Goal: Task Accomplishment & Management: Use online tool/utility

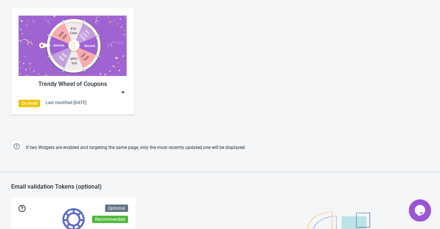
scroll to position [371, 0]
click at [71, 80] on div "Trendy Wheel of Coupons" at bounding box center [73, 84] width 108 height 9
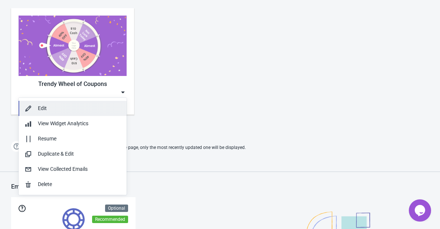
click at [57, 109] on div "Edit" at bounding box center [79, 109] width 83 height 8
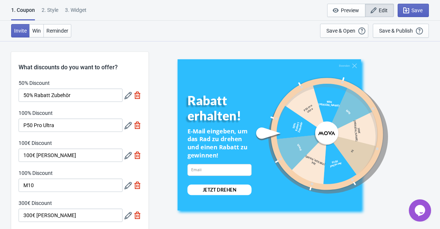
click at [327, 135] on div at bounding box center [316, 133] width 125 height 125
click at [49, 12] on div "2 . Style" at bounding box center [50, 12] width 17 height 13
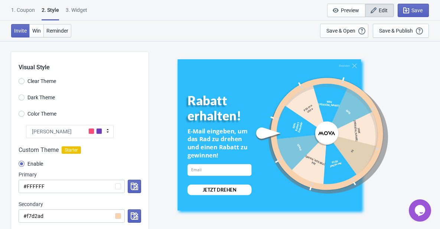
click at [59, 32] on span "Reminder" at bounding box center [57, 31] width 22 height 6
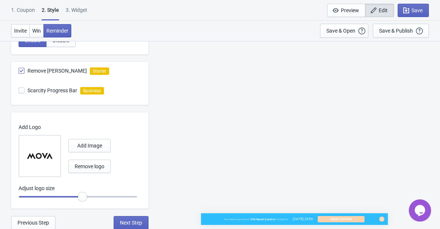
scroll to position [427, 0]
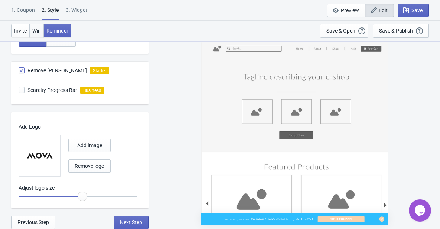
click at [35, 32] on span "Win" at bounding box center [36, 31] width 9 height 6
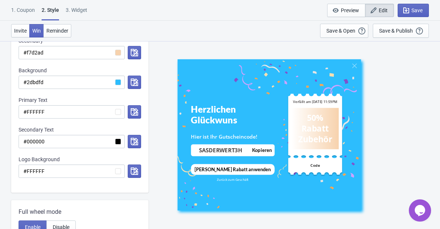
scroll to position [131, 0]
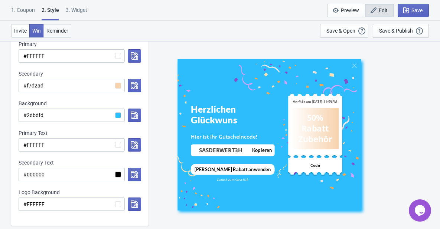
click at [66, 29] on span "Reminder" at bounding box center [57, 31] width 22 height 6
radio input "true"
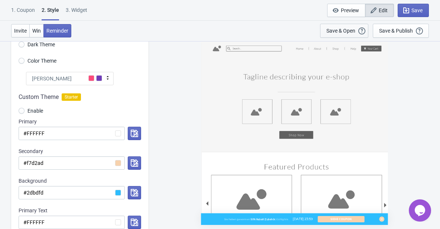
scroll to position [0, 0]
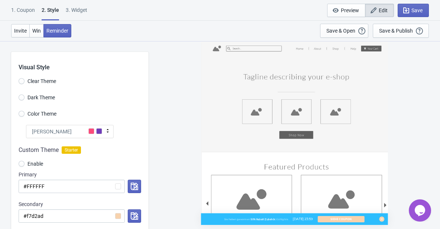
click at [27, 8] on div "1. Coupon" at bounding box center [23, 12] width 24 height 13
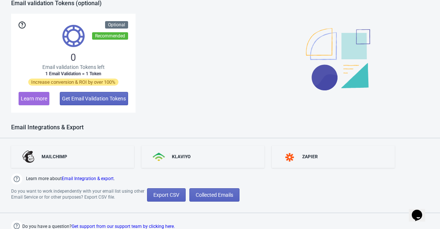
scroll to position [557, 0]
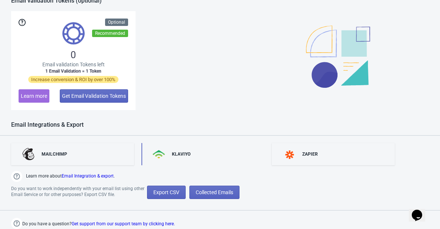
click at [197, 159] on div "KLAVIYO" at bounding box center [202, 154] width 123 height 22
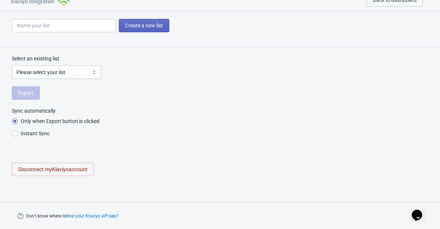
radio input "true"
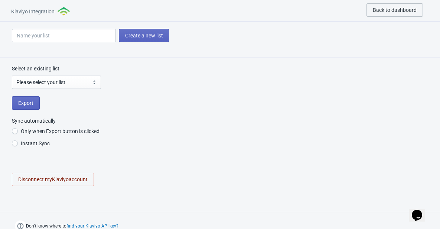
scroll to position [0, 0]
click at [74, 83] on select "Please select your list Don't send to Z50 - 送两对抹布code 10coupon+拖布 FR-Official W…" at bounding box center [56, 82] width 89 height 13
click at [136, 116] on div "Select an existing list Please select your list Don't send to Z50 - 送两对抹布code 1…" at bounding box center [220, 130] width 440 height 144
click at [70, 80] on select "Please select your list Don't send to Z50 - 送两对抹布code 10coupon+拖布 FR-Official W…" at bounding box center [56, 82] width 89 height 13
click at [163, 112] on div "Select an existing list Please select your list Don't send to Z50 - 送两对抹布code 1…" at bounding box center [220, 130] width 440 height 144
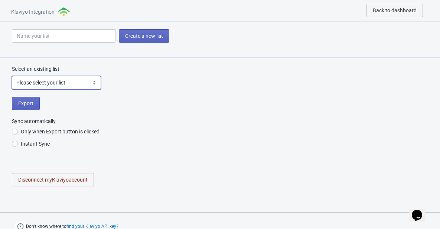
click at [67, 86] on select "Please select your list Don't send to Z50 - 送两对抹布code 10coupon+拖布 FR-Official W…" at bounding box center [56, 82] width 89 height 13
click at [200, 92] on div "Select an existing list Please select your list Don't send to Z50 - 送两对抹布code 1…" at bounding box center [220, 130] width 440 height 144
click at [383, 7] on button "Back to dashboard" at bounding box center [394, 10] width 56 height 13
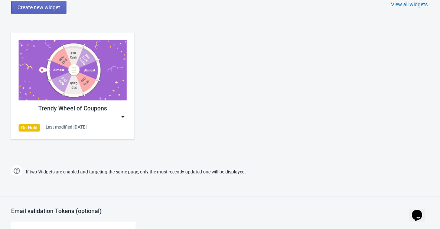
scroll to position [335, 0]
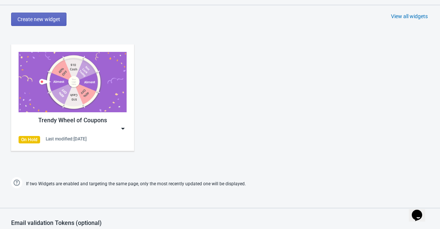
click at [124, 129] on img at bounding box center [122, 128] width 7 height 7
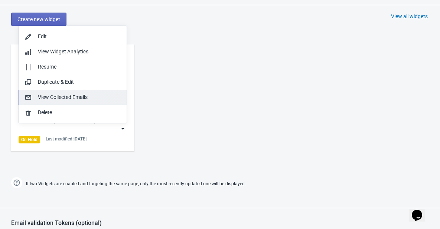
click at [76, 97] on div "View Collected Emails" at bounding box center [79, 97] width 83 height 8
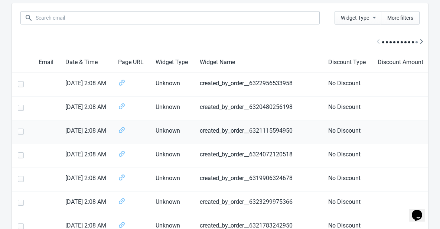
click at [256, 131] on td "created_by_order__6321115594950" at bounding box center [258, 133] width 128 height 24
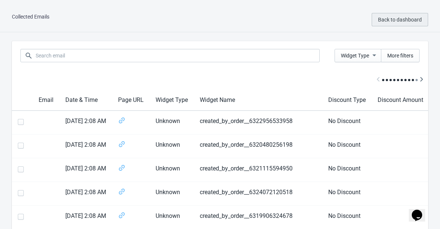
click at [387, 20] on span "Back to dashboard" at bounding box center [400, 20] width 44 height 6
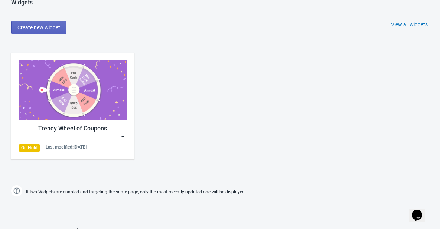
scroll to position [327, 0]
click at [56, 108] on img at bounding box center [73, 90] width 108 height 60
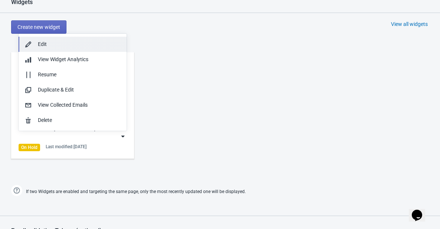
click at [65, 39] on button "Edit" at bounding box center [73, 44] width 108 height 15
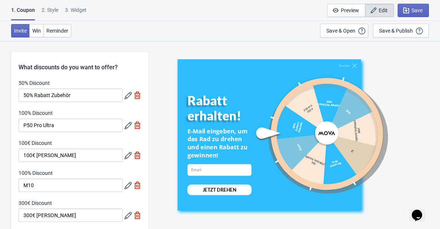
click at [83, 9] on div "3. Widget" at bounding box center [76, 12] width 22 height 13
select select "specificURL"
select select "once"
select select "1"
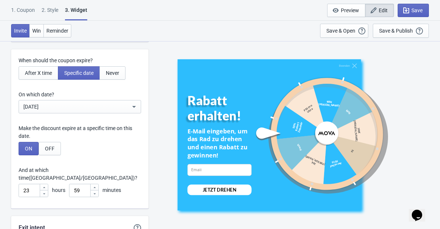
scroll to position [2037, 0]
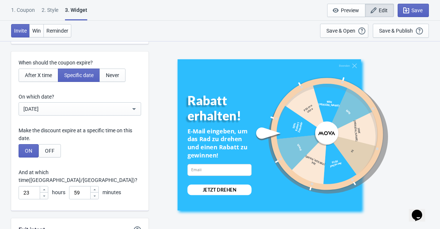
click at [55, 12] on div "2 . Style" at bounding box center [50, 12] width 17 height 13
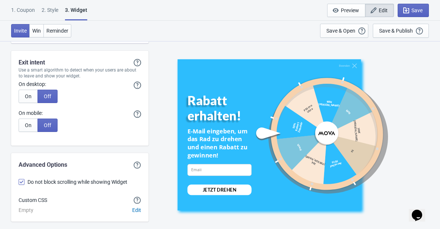
scroll to position [2216, 0]
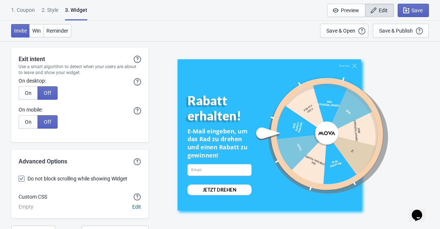
click at [48, 7] on div "2 . Style" at bounding box center [50, 12] width 17 height 13
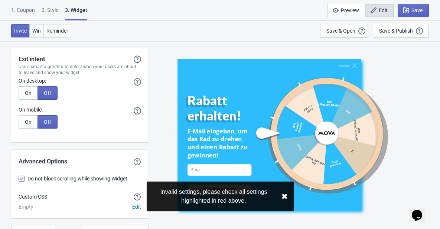
click at [284, 196] on button "✖︎" at bounding box center [284, 196] width 7 height 9
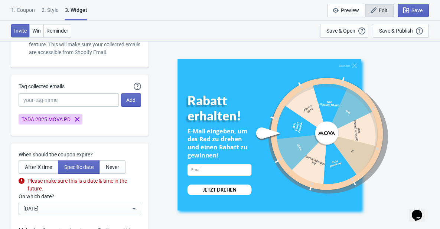
scroll to position [1946, 0]
click at [43, 170] on button "After X time" at bounding box center [39, 166] width 40 height 13
type input ", Valid for"
type input "Expires in:"
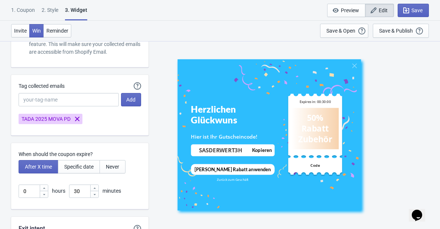
click at [50, 9] on div "2 . Style" at bounding box center [50, 12] width 17 height 13
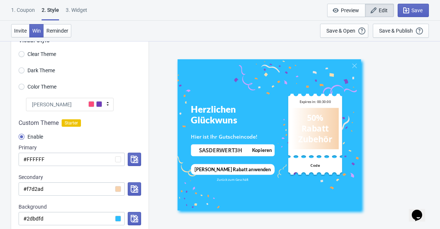
scroll to position [0, 0]
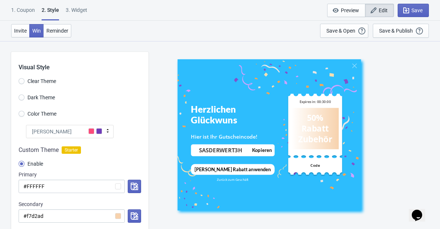
click at [28, 9] on div "1. Coupon" at bounding box center [23, 12] width 24 height 13
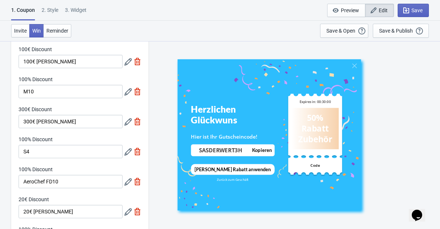
scroll to position [77, 0]
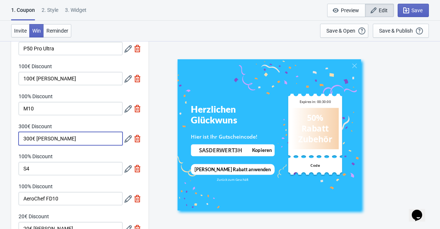
click at [80, 136] on input "300€ [PERSON_NAME]" at bounding box center [71, 138] width 104 height 13
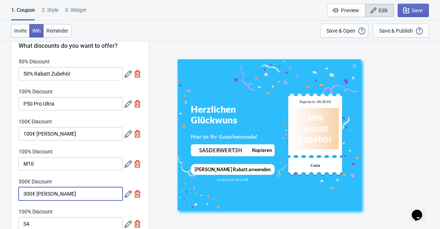
scroll to position [20, 0]
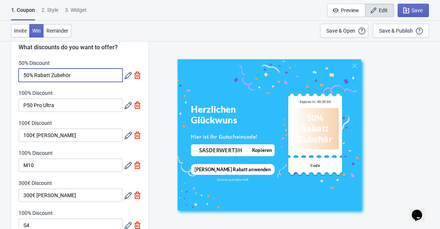
click at [72, 75] on input "50% Rabatt Zubehör" at bounding box center [71, 75] width 104 height 13
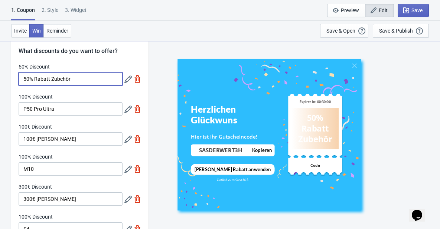
scroll to position [17, 0]
click at [129, 78] on icon at bounding box center [127, 78] width 7 height 7
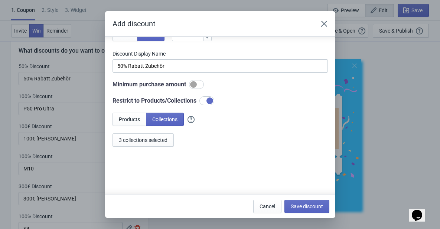
scroll to position [72, 0]
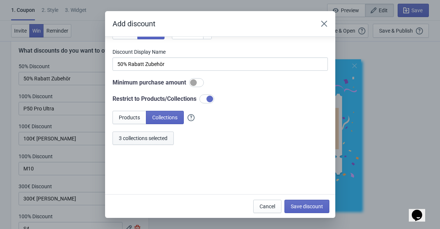
click at [147, 136] on span "3 collections selected" at bounding box center [143, 138] width 49 height 6
click at [324, 23] on icon "Close" at bounding box center [323, 24] width 6 height 6
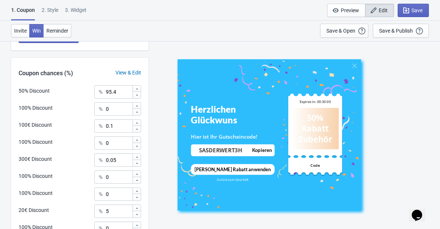
scroll to position [402, 0]
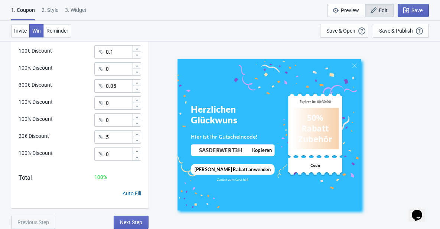
click at [57, 16] on div "2 . Style" at bounding box center [50, 12] width 17 height 13
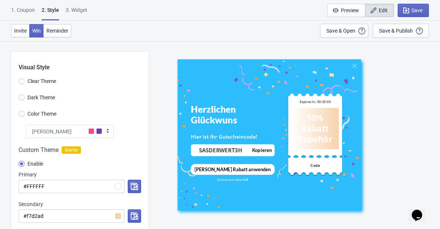
click at [52, 11] on div "2 . Style" at bounding box center [50, 13] width 17 height 14
radio input "true"
click at [24, 8] on div "1. Coupon" at bounding box center [23, 12] width 24 height 13
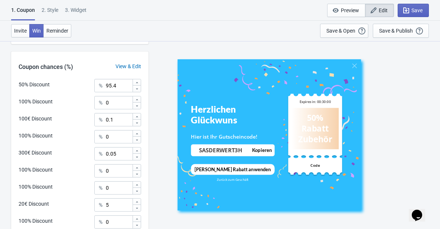
scroll to position [402, 0]
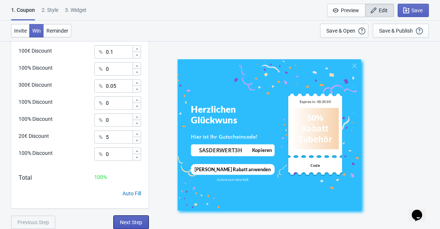
click at [116, 219] on button "Next Step" at bounding box center [131, 222] width 35 height 13
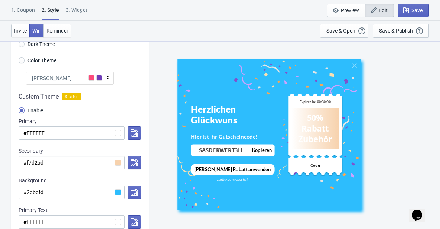
scroll to position [0, 0]
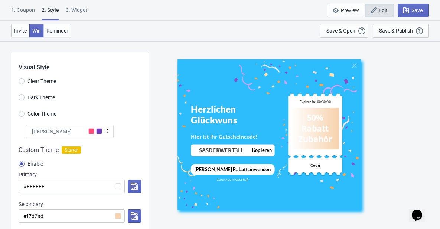
click at [18, 10] on div "1. Coupon" at bounding box center [23, 12] width 24 height 13
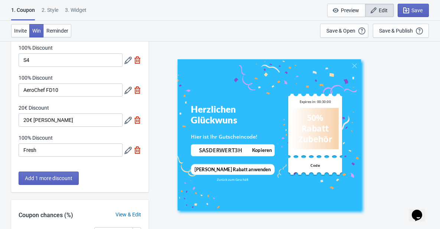
scroll to position [402, 0]
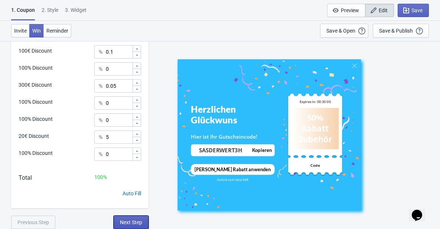
click at [117, 218] on button "Next Step" at bounding box center [131, 222] width 35 height 13
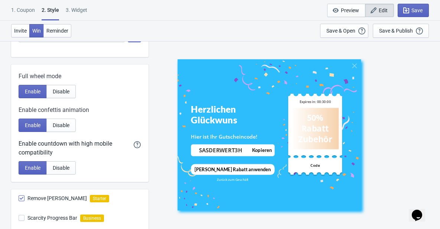
scroll to position [427, 0]
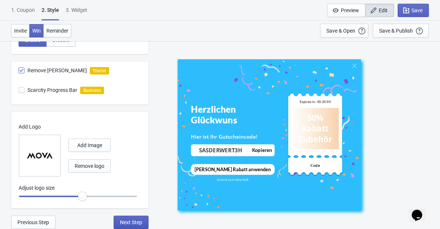
click at [118, 218] on button "Next Step" at bounding box center [131, 222] width 35 height 13
select select "specificURL"
select select "once"
select select "1"
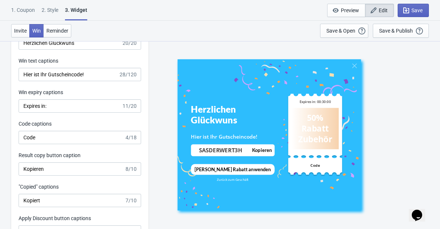
scroll to position [1658, 0]
click at [56, 139] on input "Code" at bounding box center [72, 137] width 106 height 13
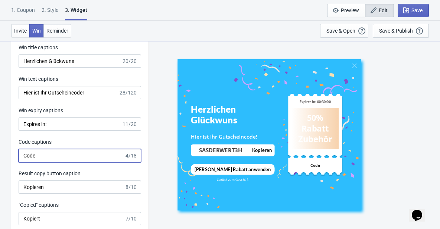
scroll to position [1621, 0]
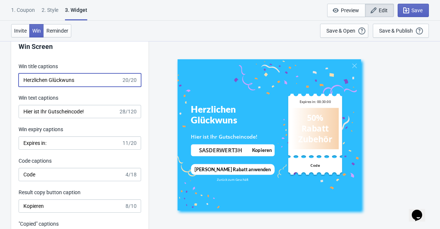
drag, startPoint x: 86, startPoint y: 80, endPoint x: 10, endPoint y: 77, distance: 75.3
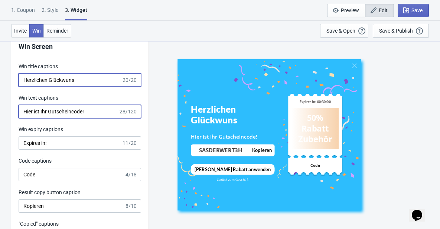
click at [99, 108] on input "Hier ist Ihr Gutscheincode!" at bounding box center [69, 111] width 100 height 13
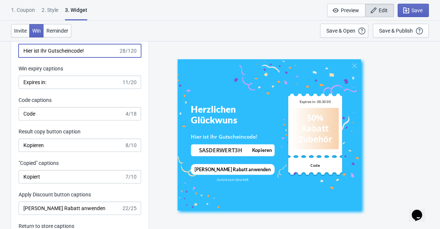
scroll to position [1695, 0]
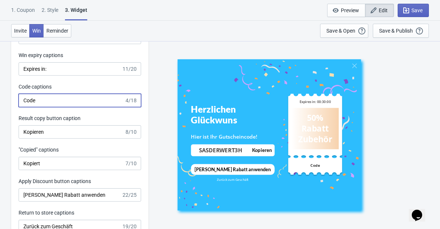
click at [78, 99] on input "Code" at bounding box center [72, 100] width 106 height 13
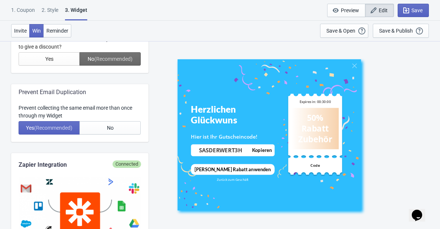
scroll to position [334, 0]
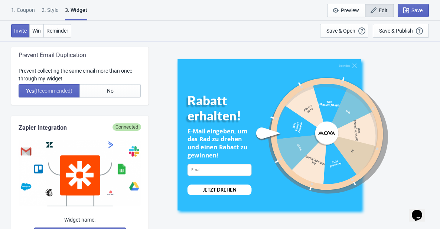
click at [25, 13] on div "1. Coupon" at bounding box center [23, 12] width 24 height 13
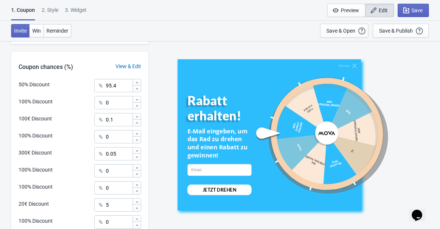
scroll to position [402, 0]
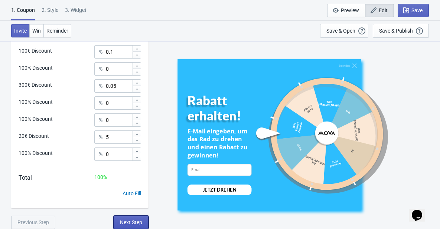
click at [114, 217] on button "Next Step" at bounding box center [131, 222] width 35 height 13
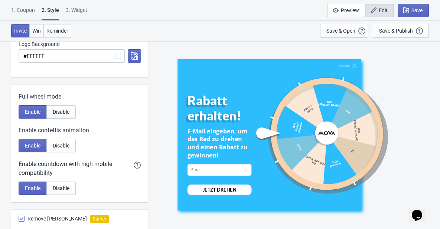
scroll to position [427, 0]
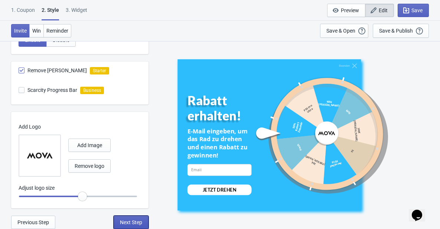
click at [115, 218] on button "Next Step" at bounding box center [131, 222] width 35 height 13
select select "specificURL"
select select "once"
select select "1"
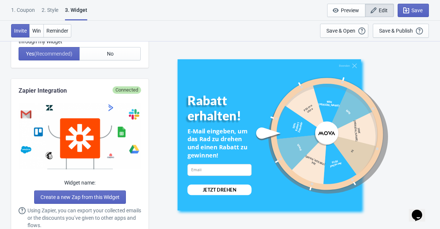
scroll to position [482, 0]
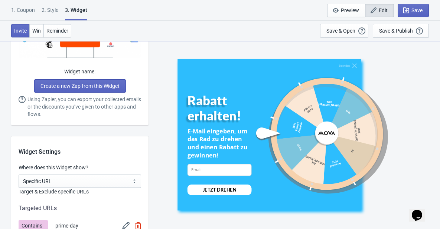
click at [137, 27] on div "Invite Win Reminder Save & Open Open a Widget Preview of your site so that you …" at bounding box center [220, 31] width 440 height 20
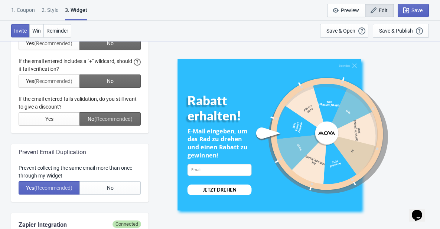
scroll to position [260, 0]
